Goal: Task Accomplishment & Management: Manage account settings

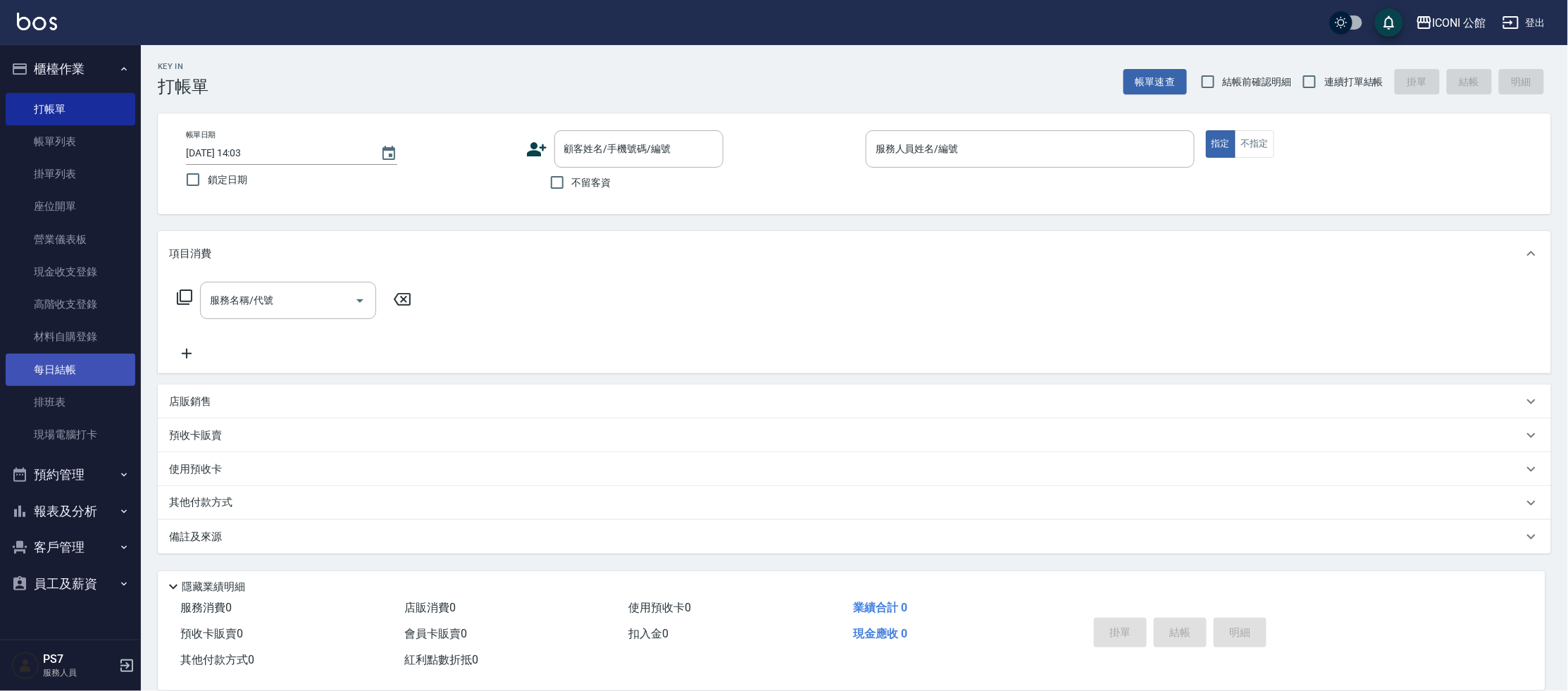
click at [65, 372] on link "每日結帳" at bounding box center [70, 370] width 130 height 33
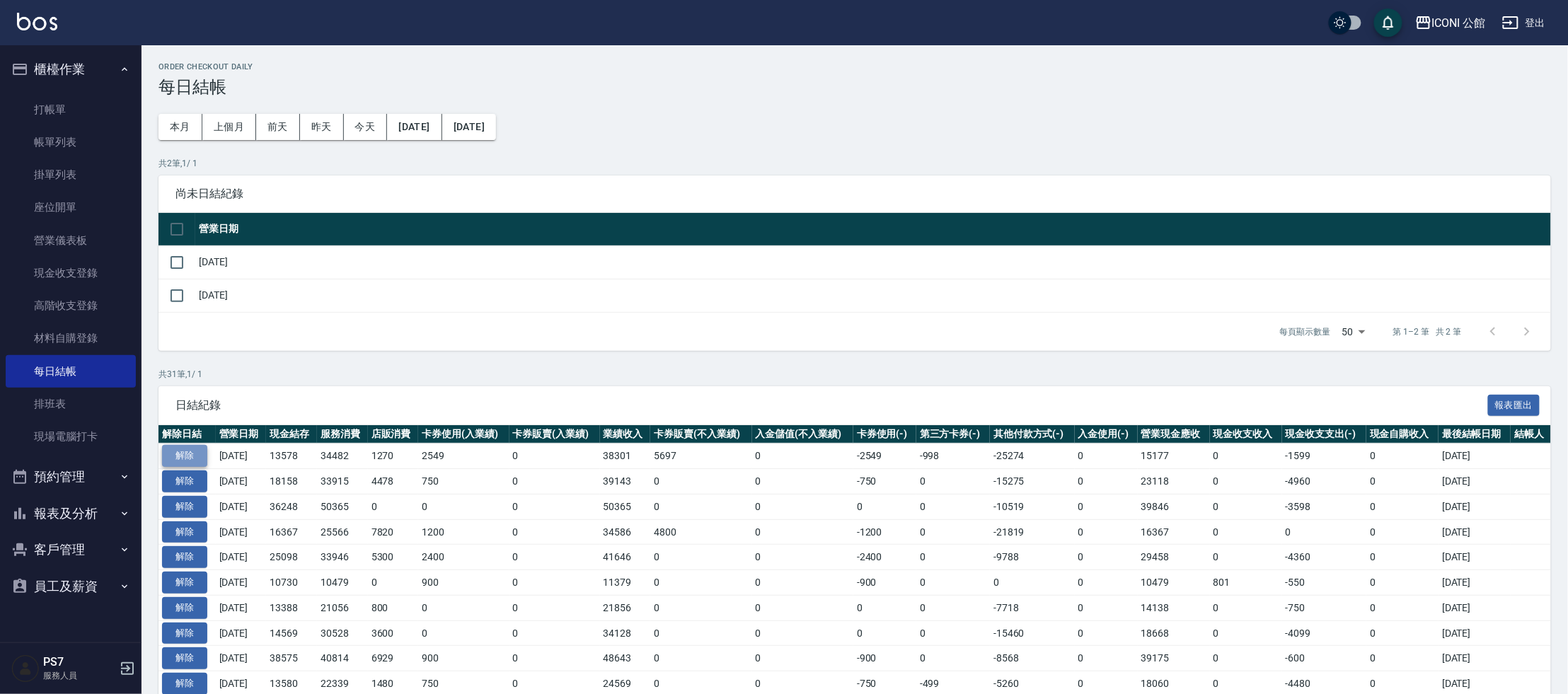
click at [177, 449] on button "解除" at bounding box center [185, 456] width 46 height 22
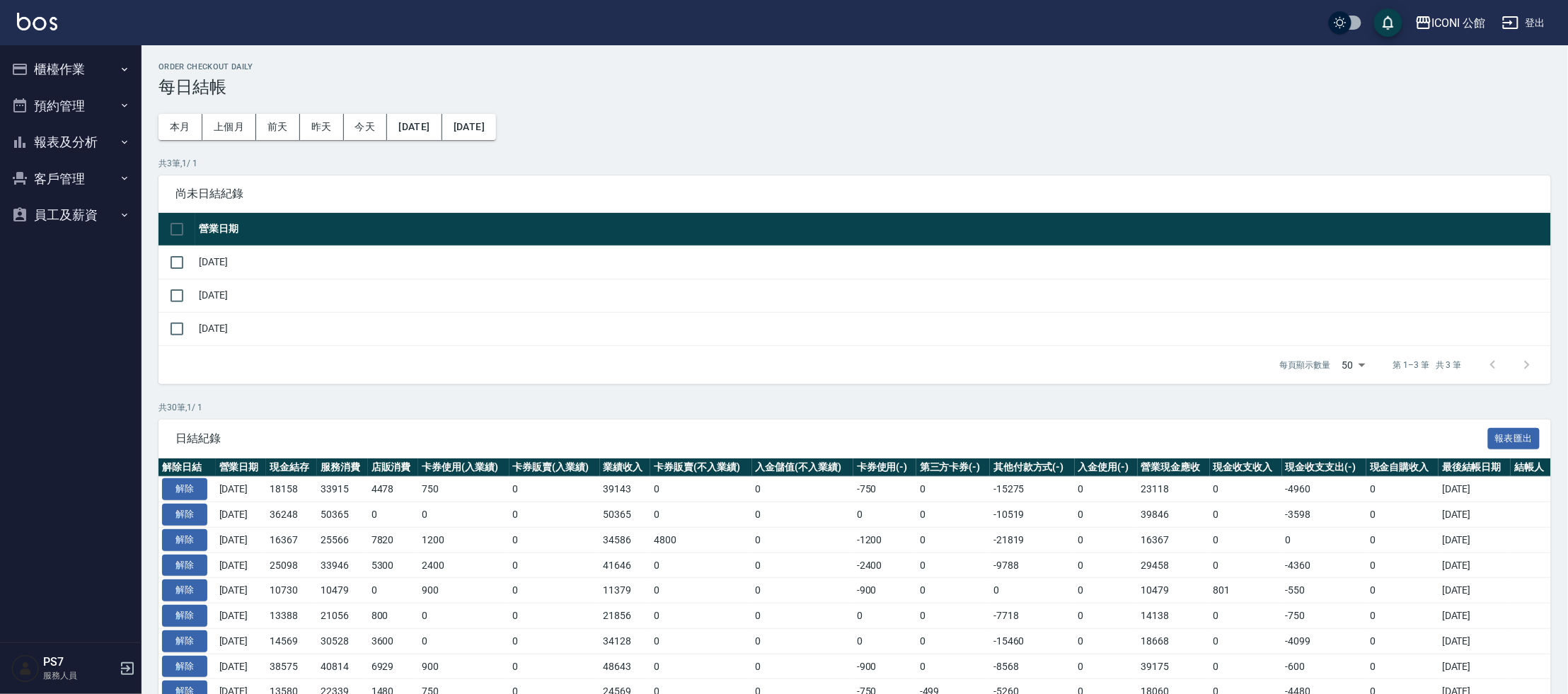
click at [59, 65] on button "櫃檯作業" at bounding box center [70, 70] width 130 height 37
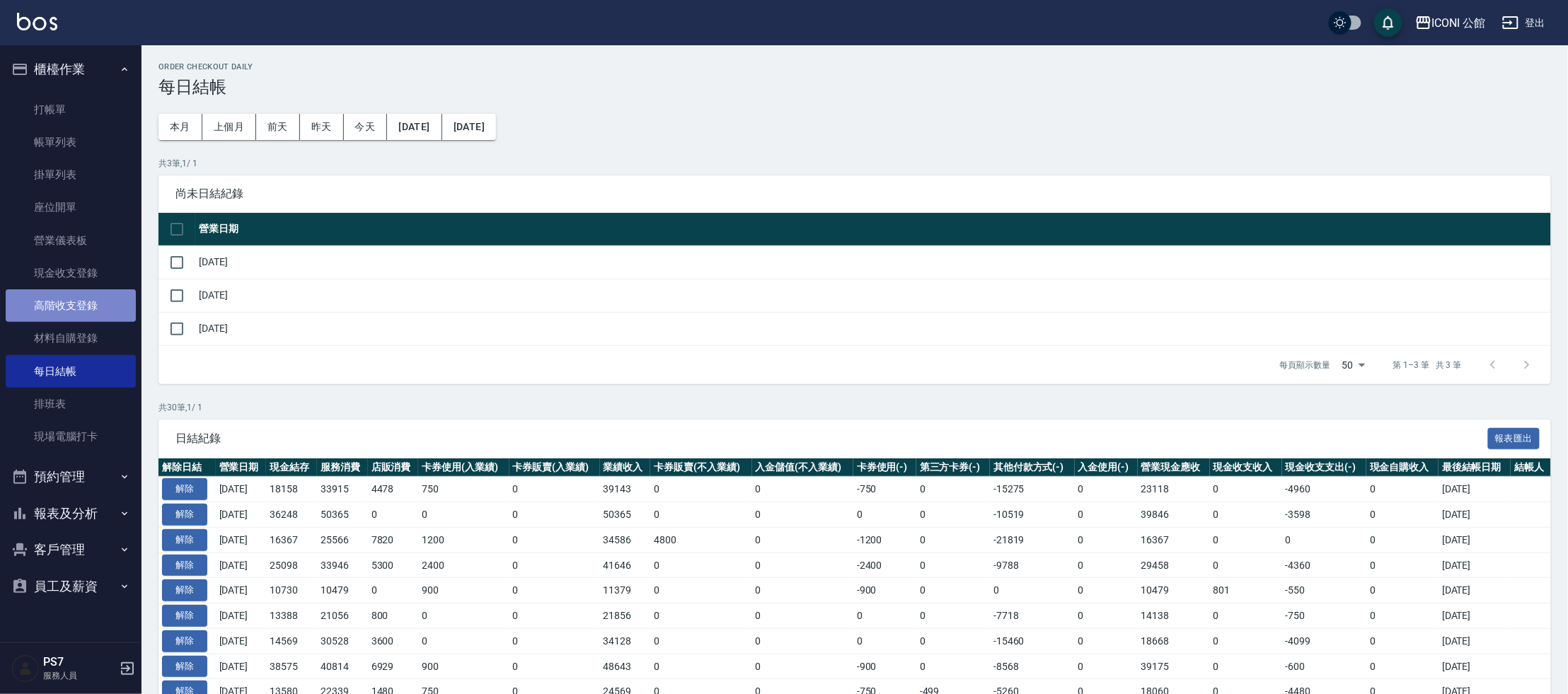
click at [99, 306] on link "高階收支登錄" at bounding box center [70, 306] width 130 height 33
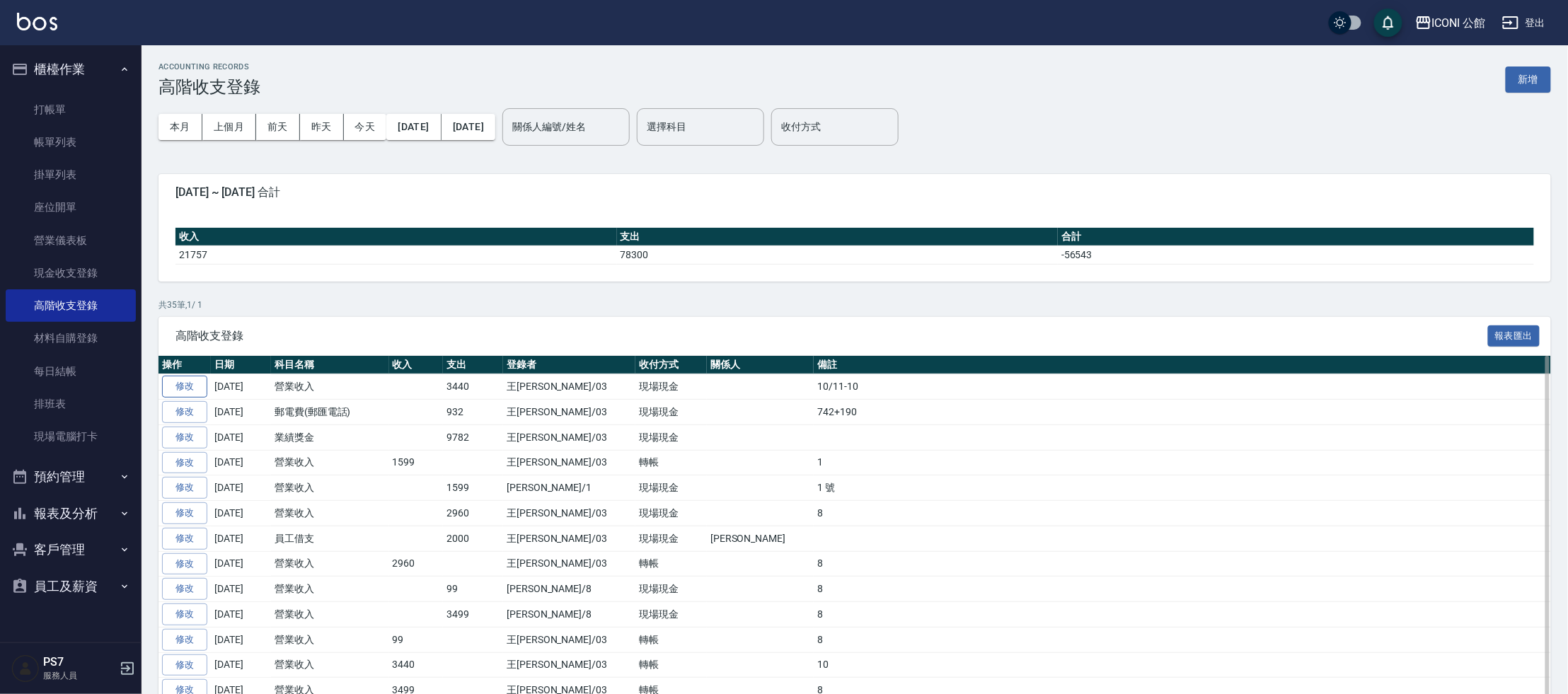
click at [182, 385] on link "修改" at bounding box center [185, 387] width 46 height 22
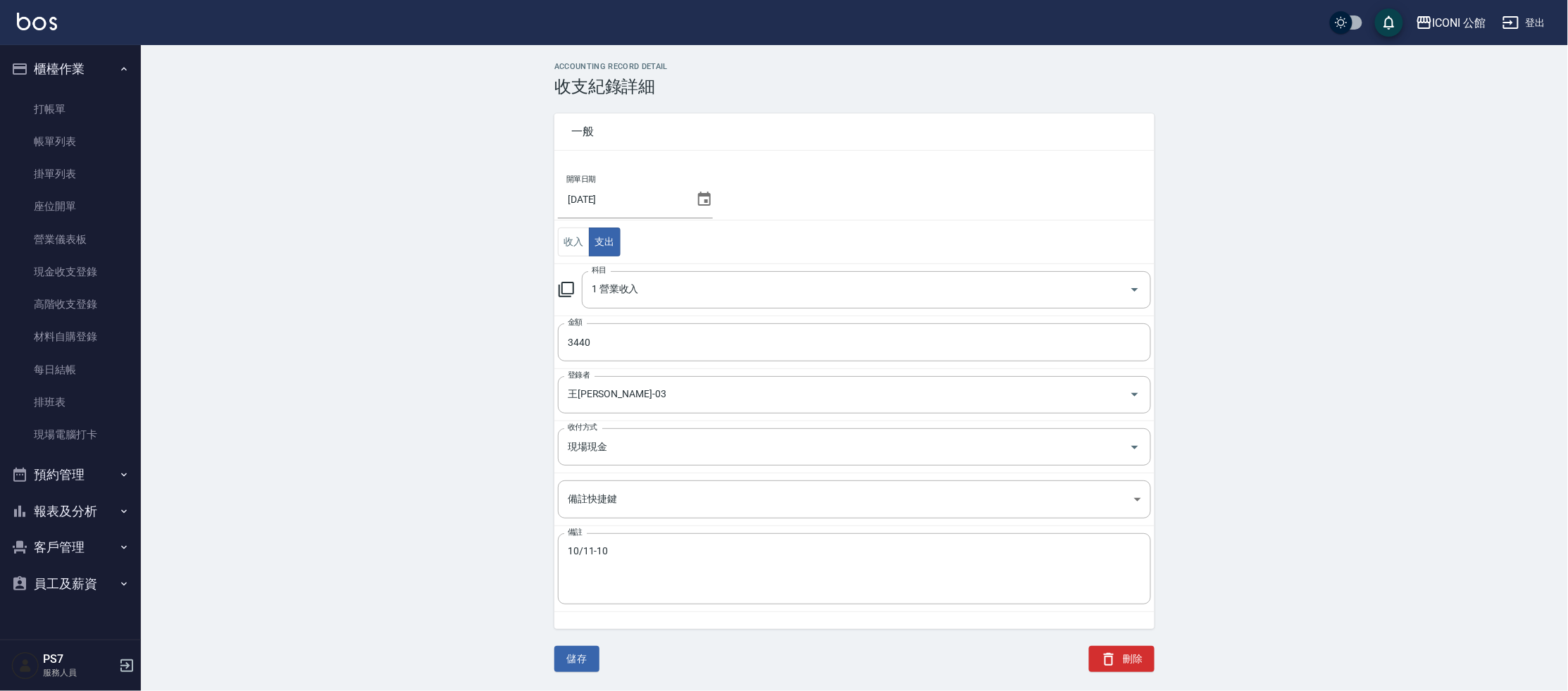
click at [696, 200] on icon at bounding box center [704, 199] width 17 height 17
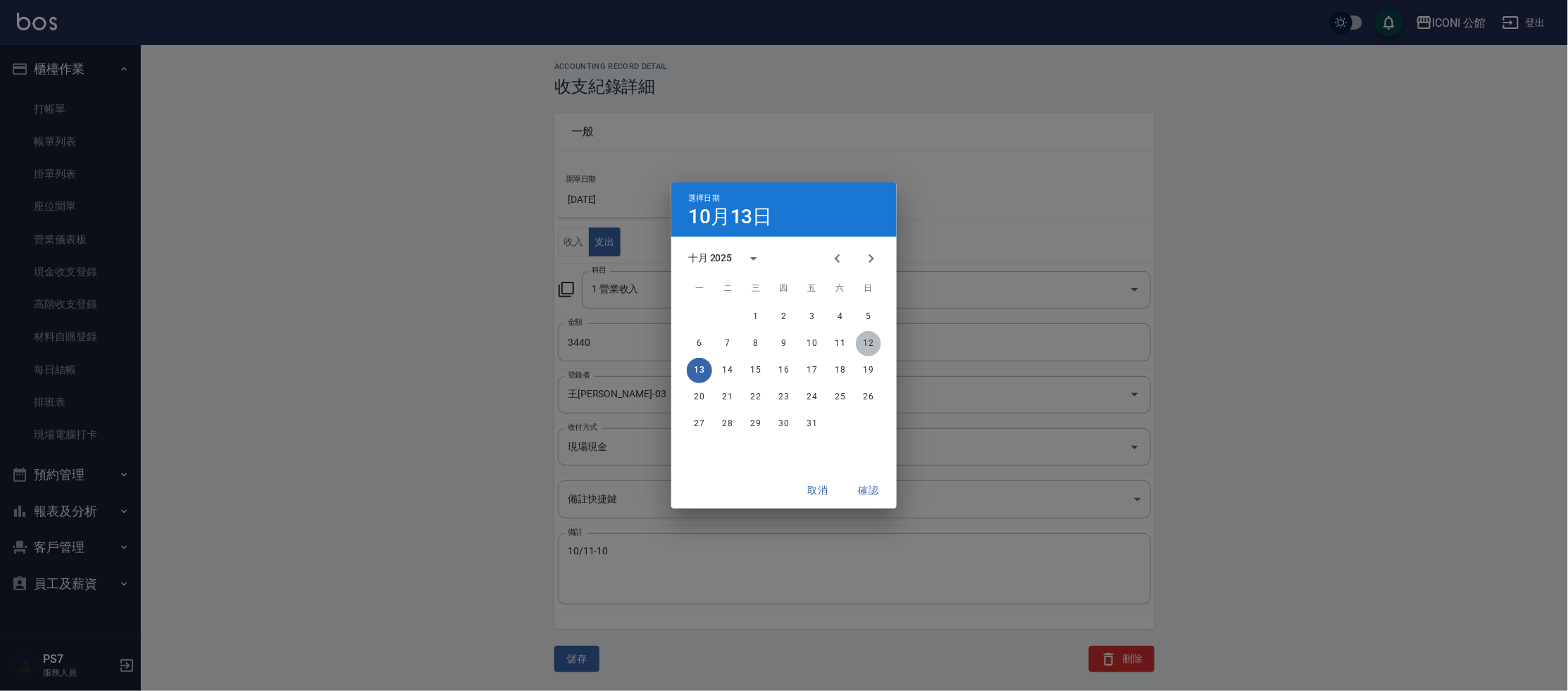
click at [874, 342] on button "12" at bounding box center [869, 344] width 26 height 26
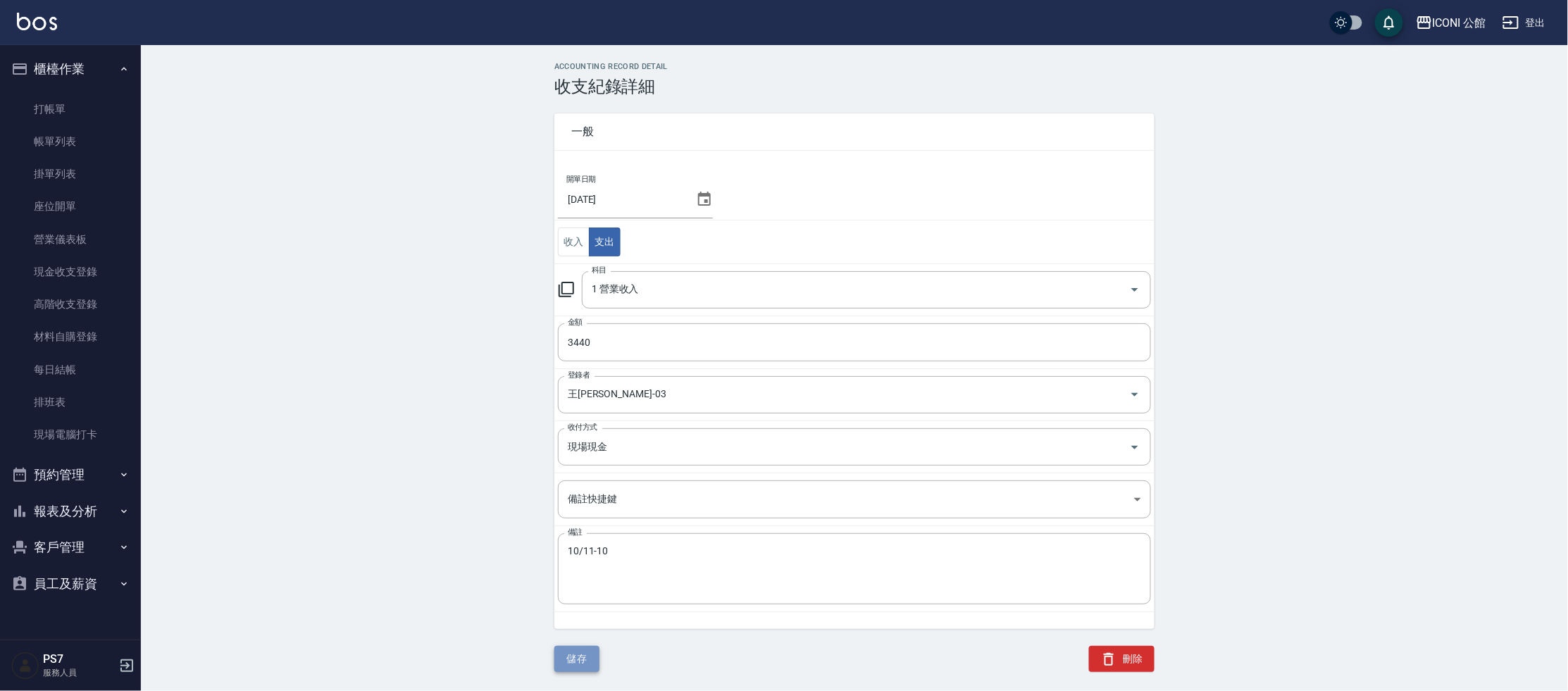
click at [577, 656] on button "儲存" at bounding box center [577, 659] width 45 height 26
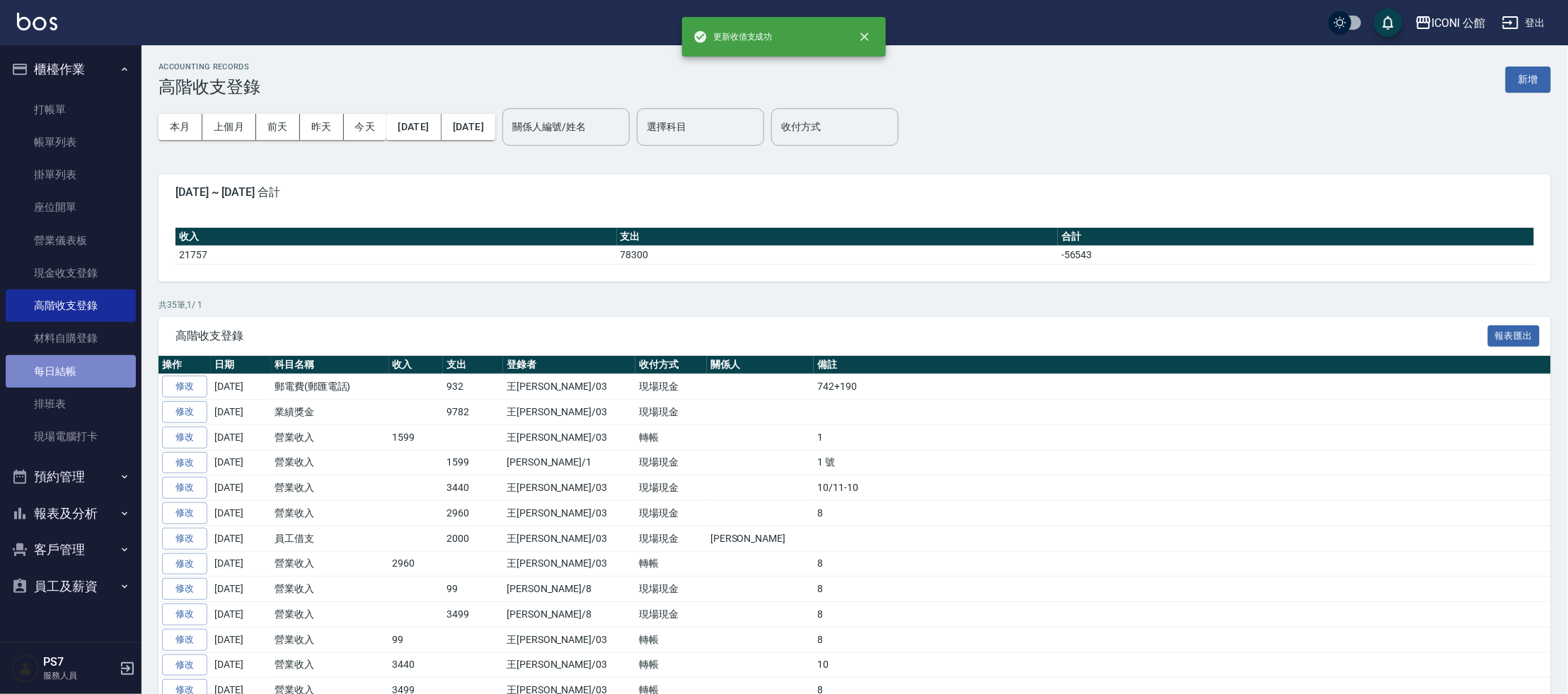
click at [79, 379] on link "每日結帳" at bounding box center [70, 372] width 130 height 33
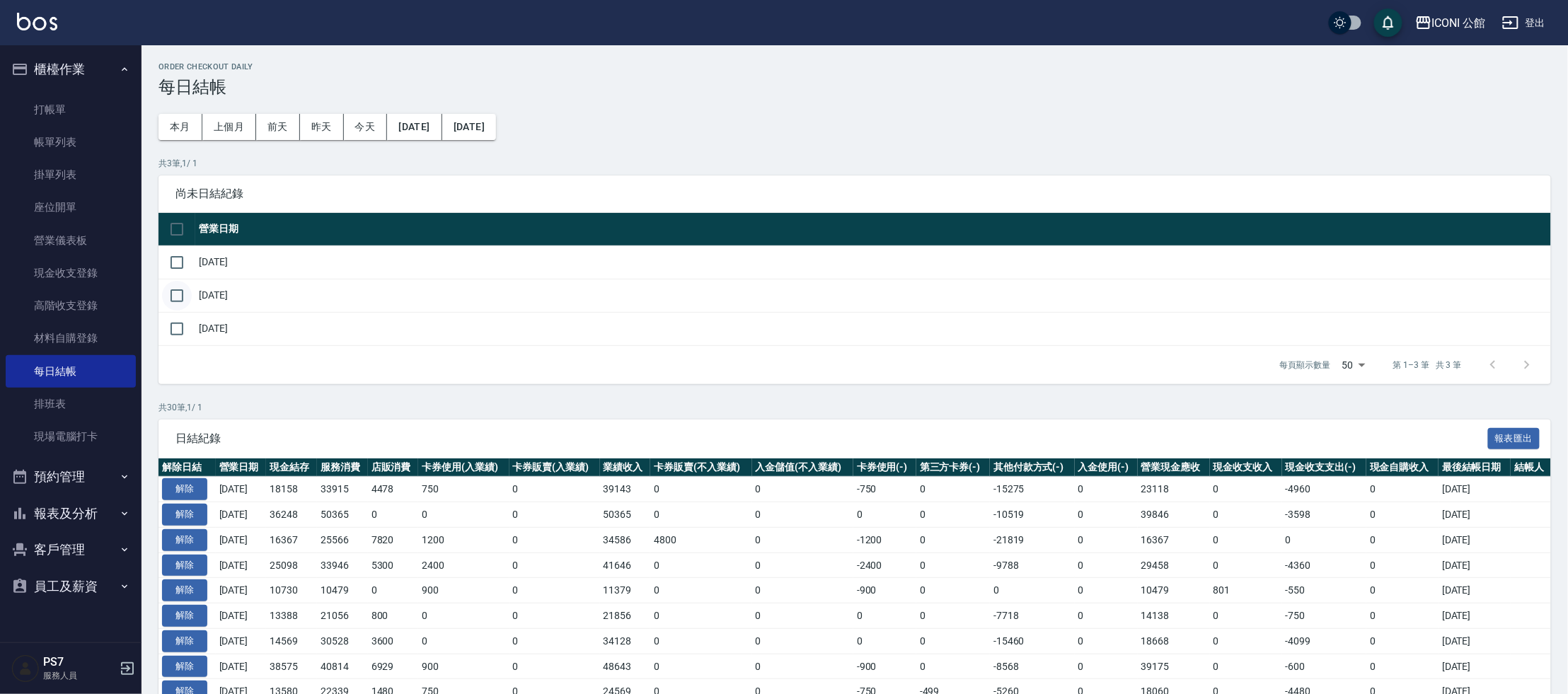
click at [179, 293] on input "checkbox" at bounding box center [177, 296] width 30 height 30
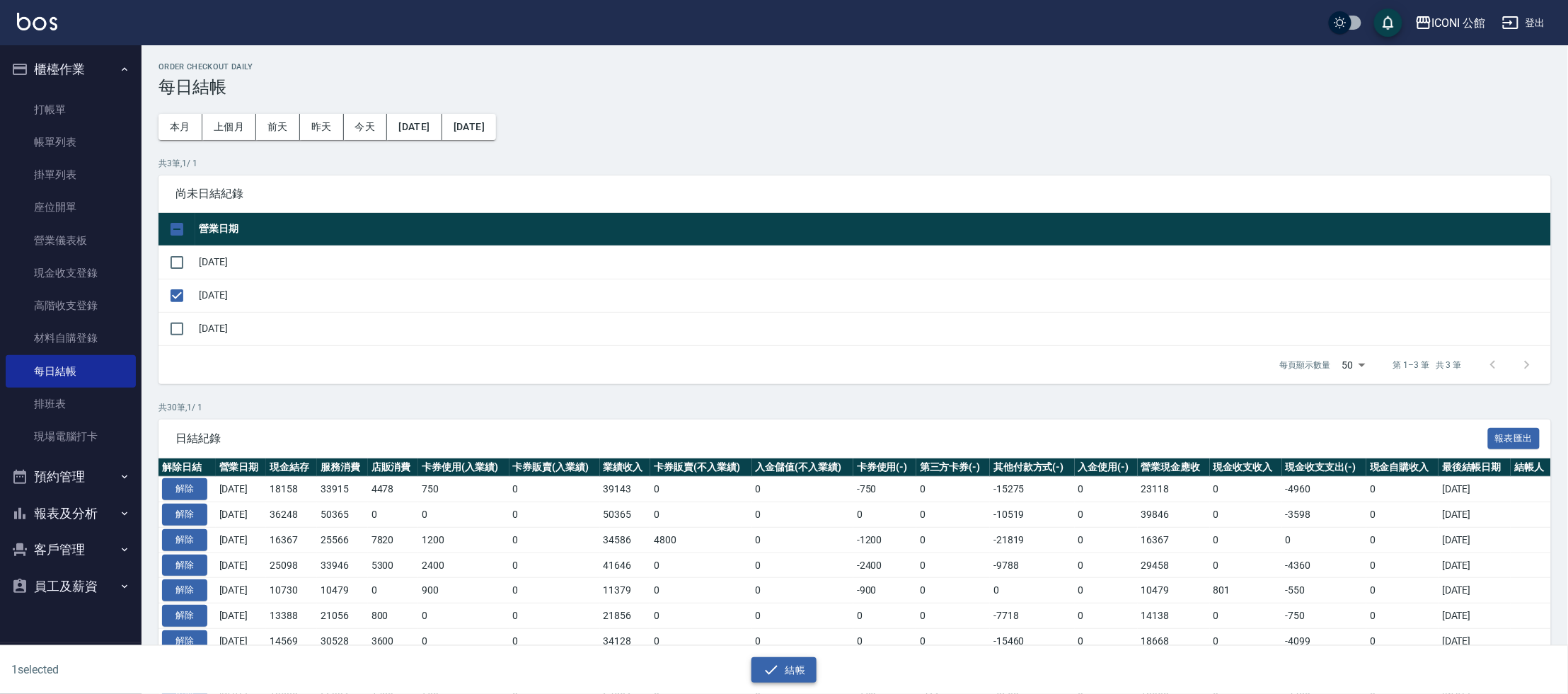
click at [781, 670] on button "結帳" at bounding box center [784, 671] width 65 height 26
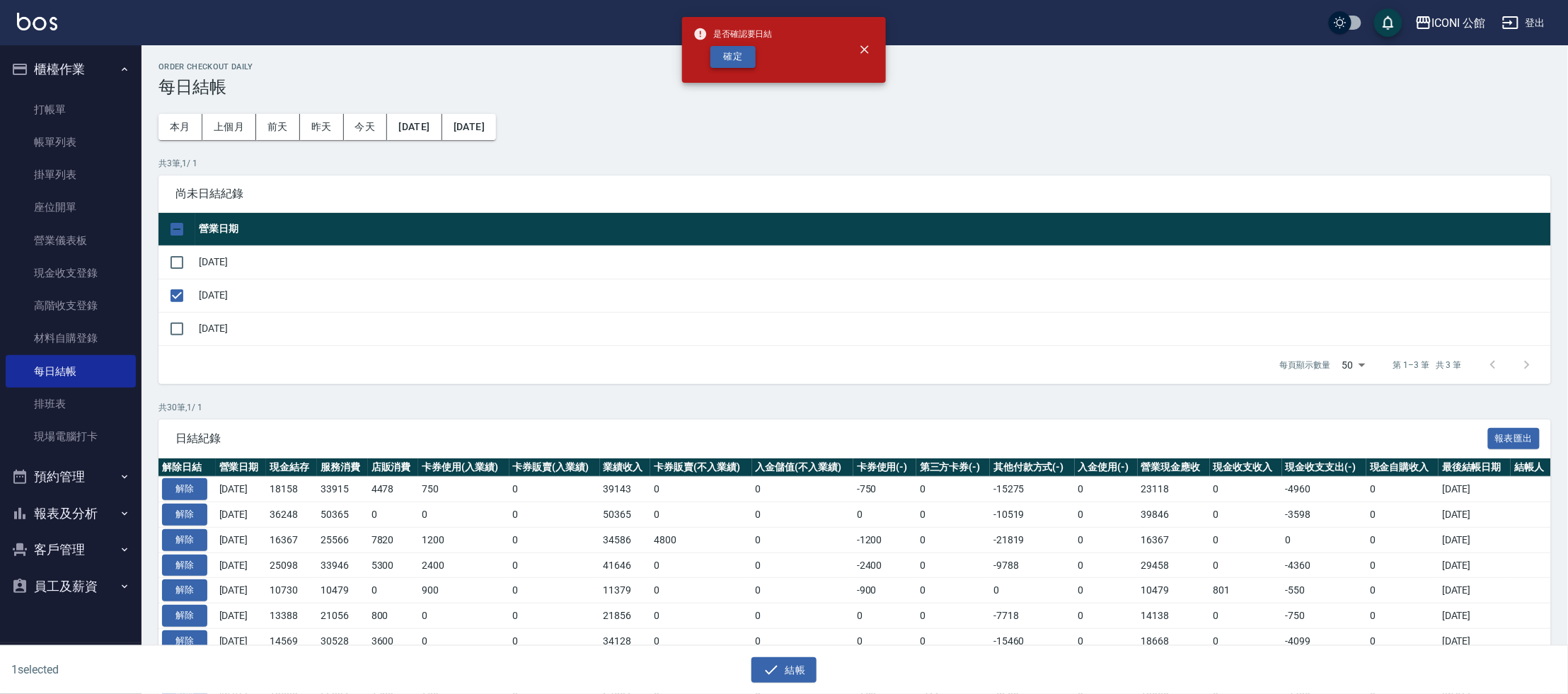
click at [740, 48] on button "確定" at bounding box center [733, 57] width 46 height 22
checkbox input "false"
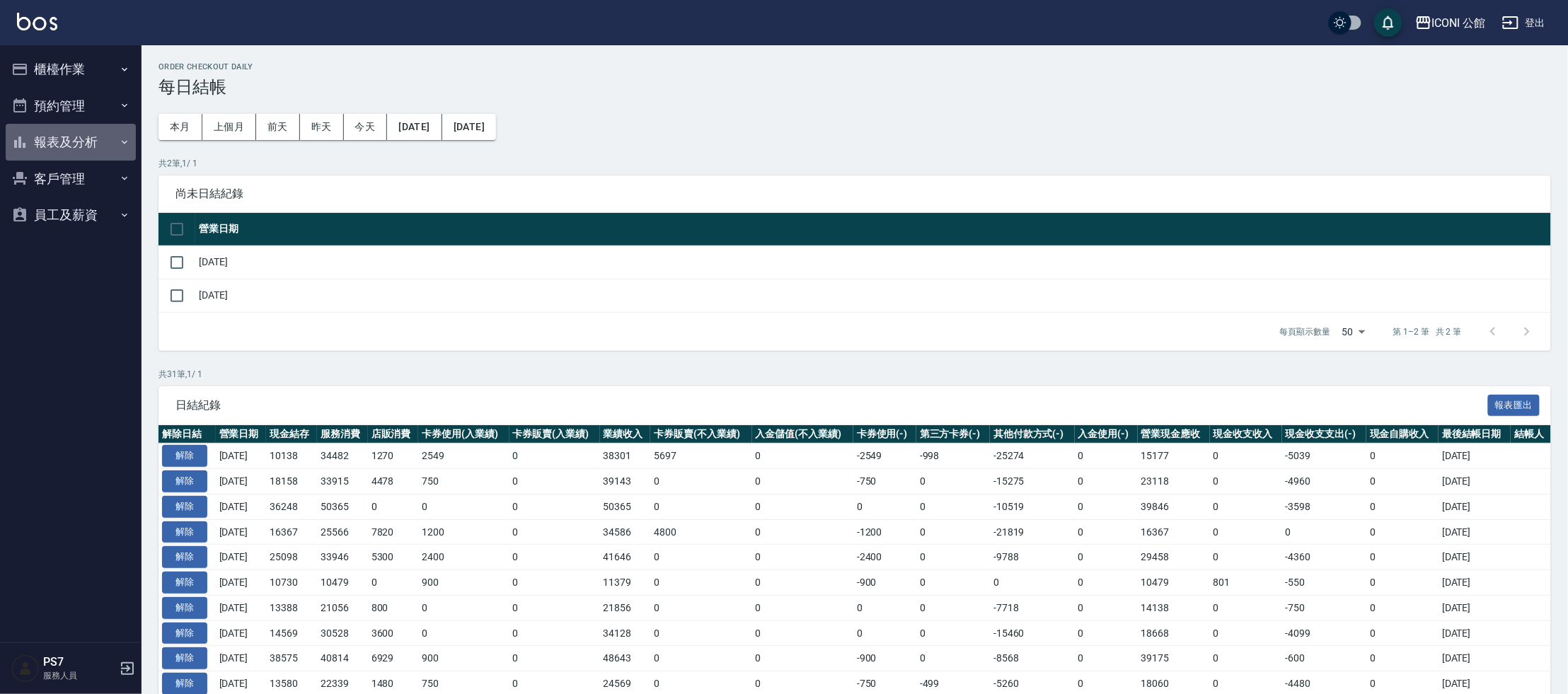
click at [90, 142] on button "報表及分析" at bounding box center [70, 142] width 130 height 37
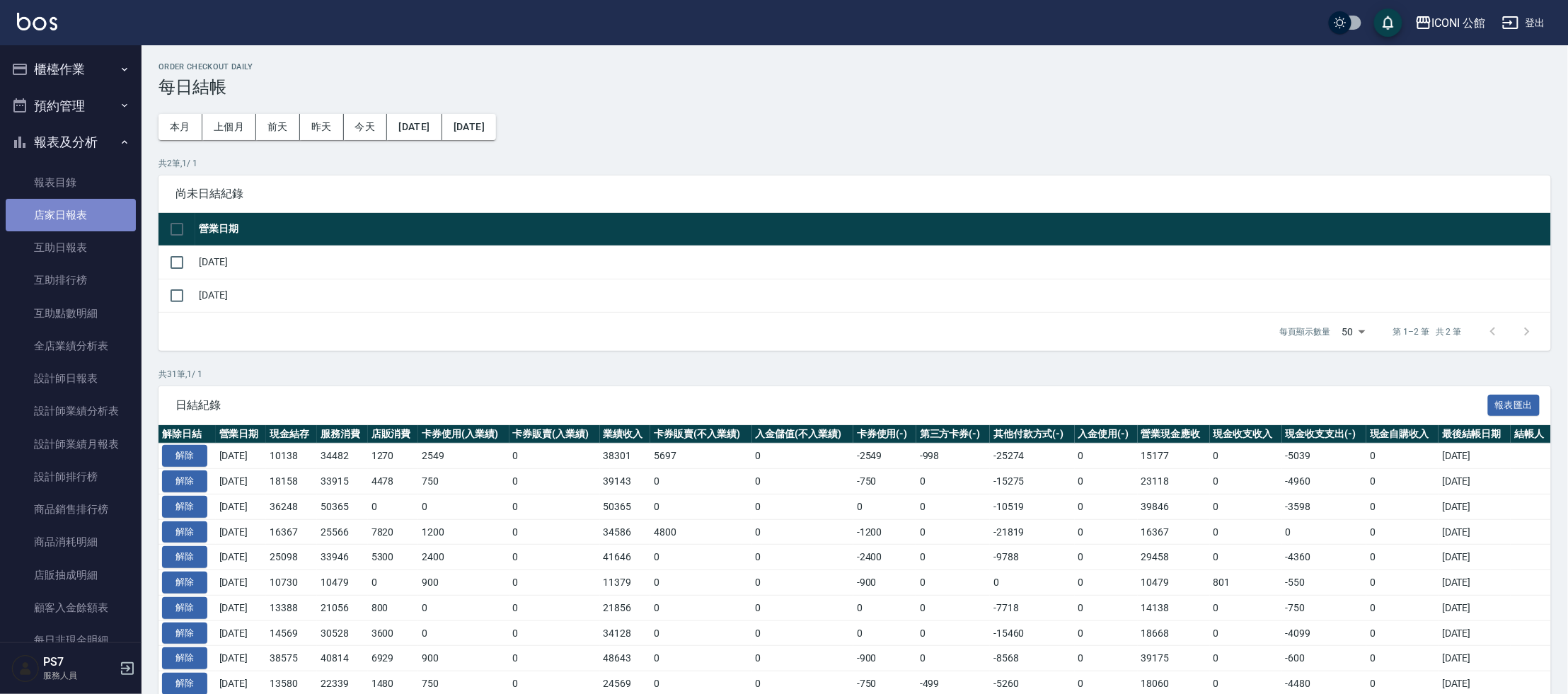
click at [83, 213] on link "店家日報表" at bounding box center [70, 215] width 130 height 33
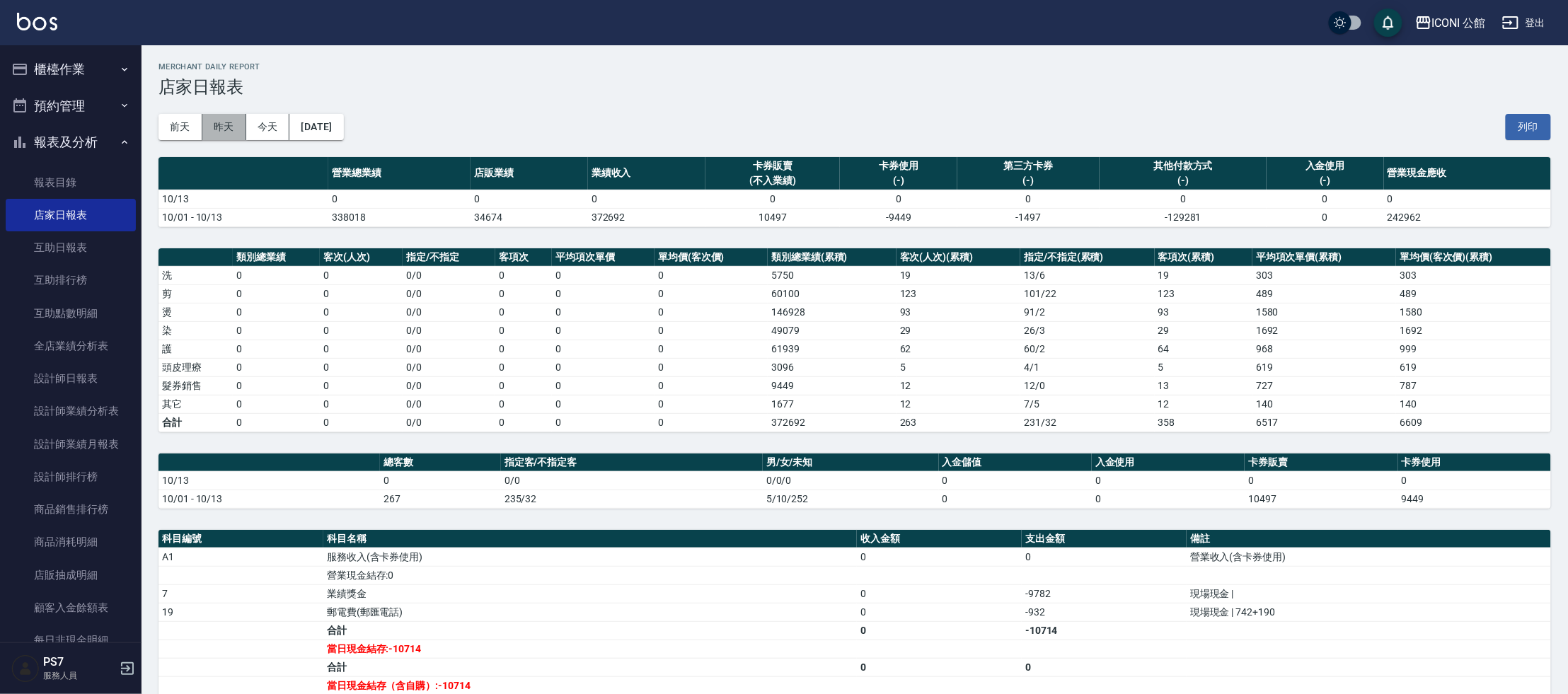
click at [226, 132] on button "昨天" at bounding box center [224, 127] width 44 height 26
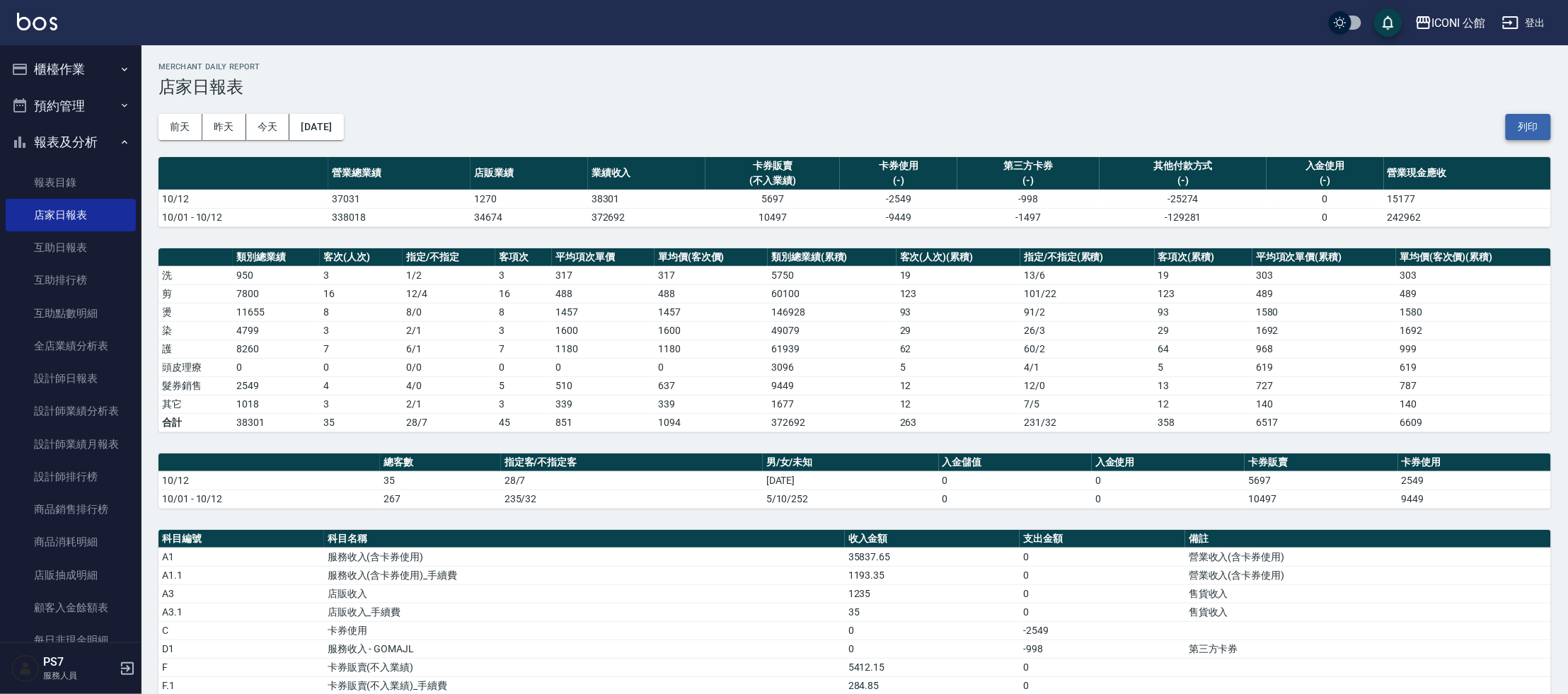
click at [1537, 125] on button "列印" at bounding box center [1529, 127] width 46 height 26
click at [69, 65] on button "櫃檯作業" at bounding box center [70, 70] width 130 height 37
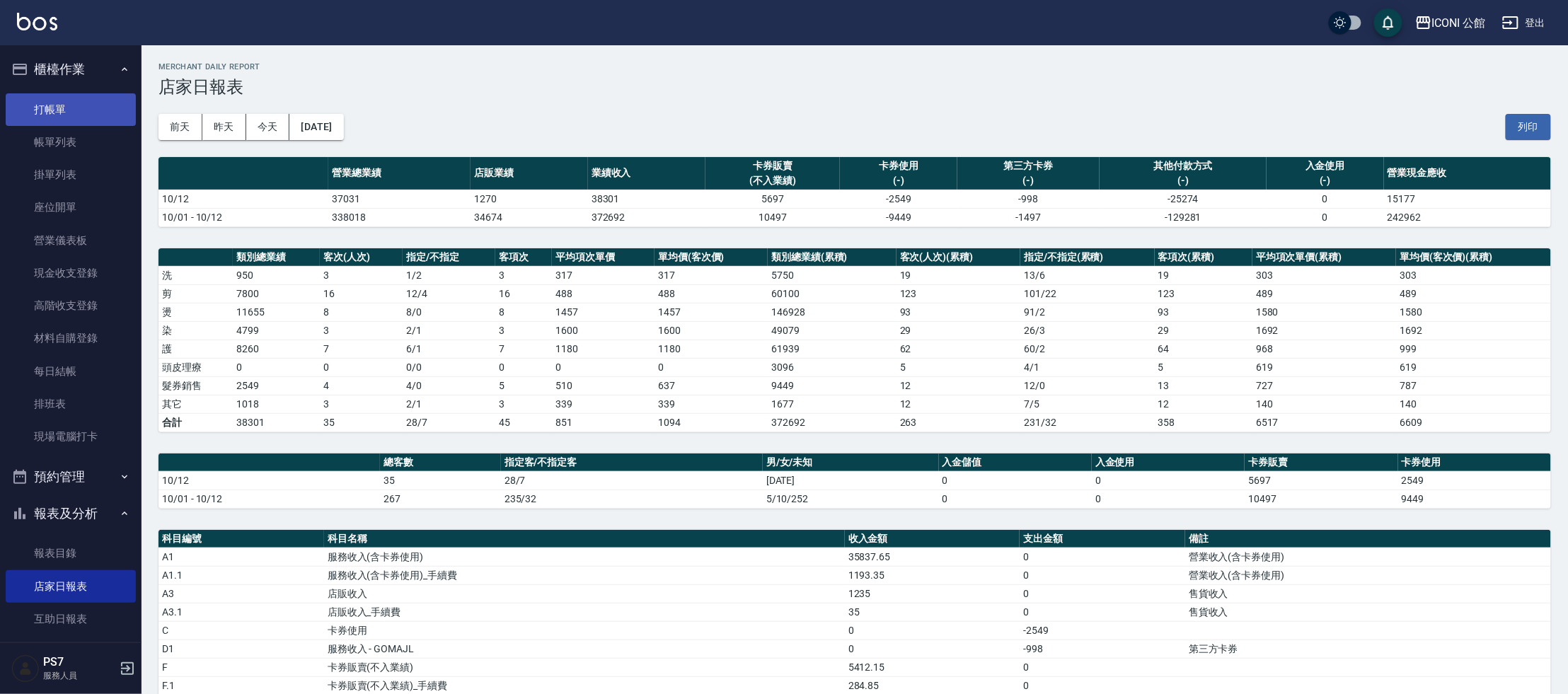
click at [75, 114] on link "打帳單" at bounding box center [70, 110] width 130 height 33
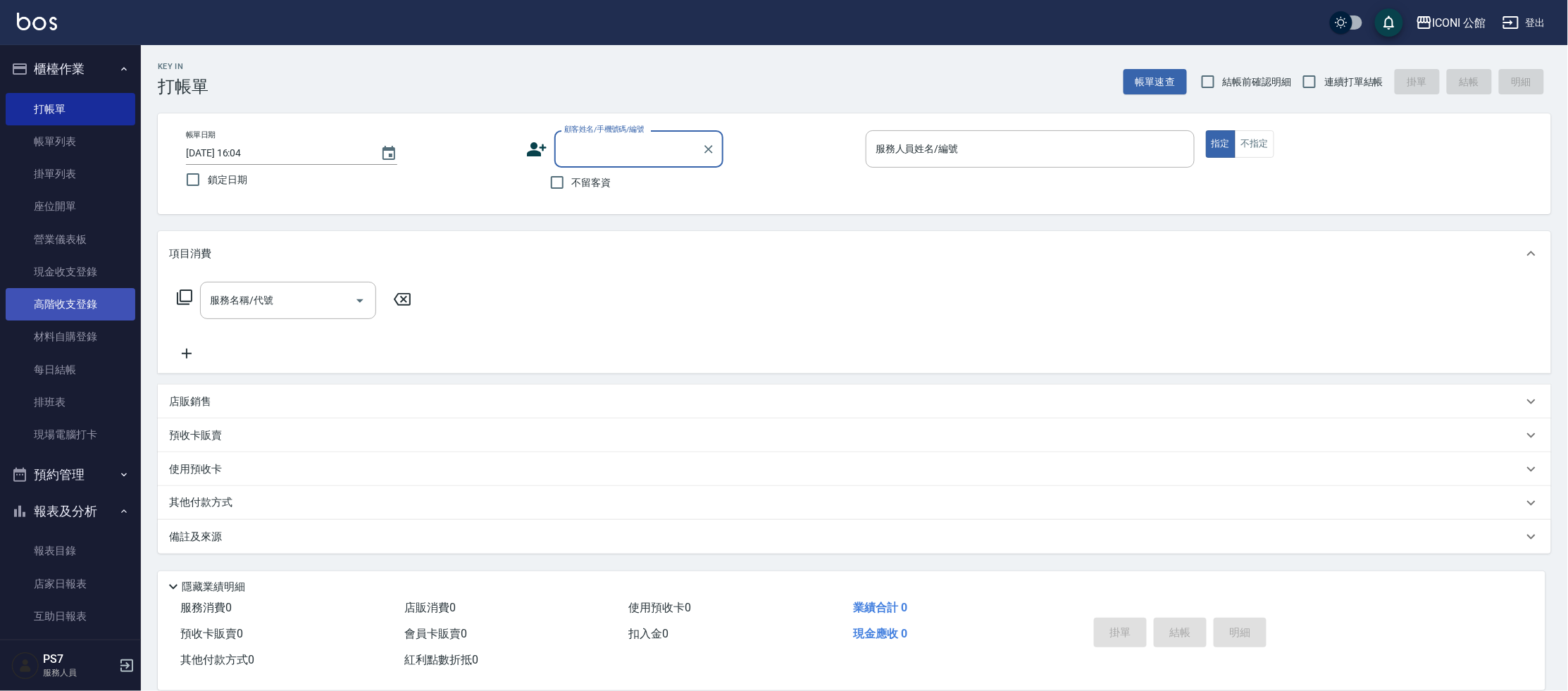
click at [101, 303] on link "高階收支登錄" at bounding box center [70, 305] width 130 height 33
